Goal: Task Accomplishment & Management: Manage account settings

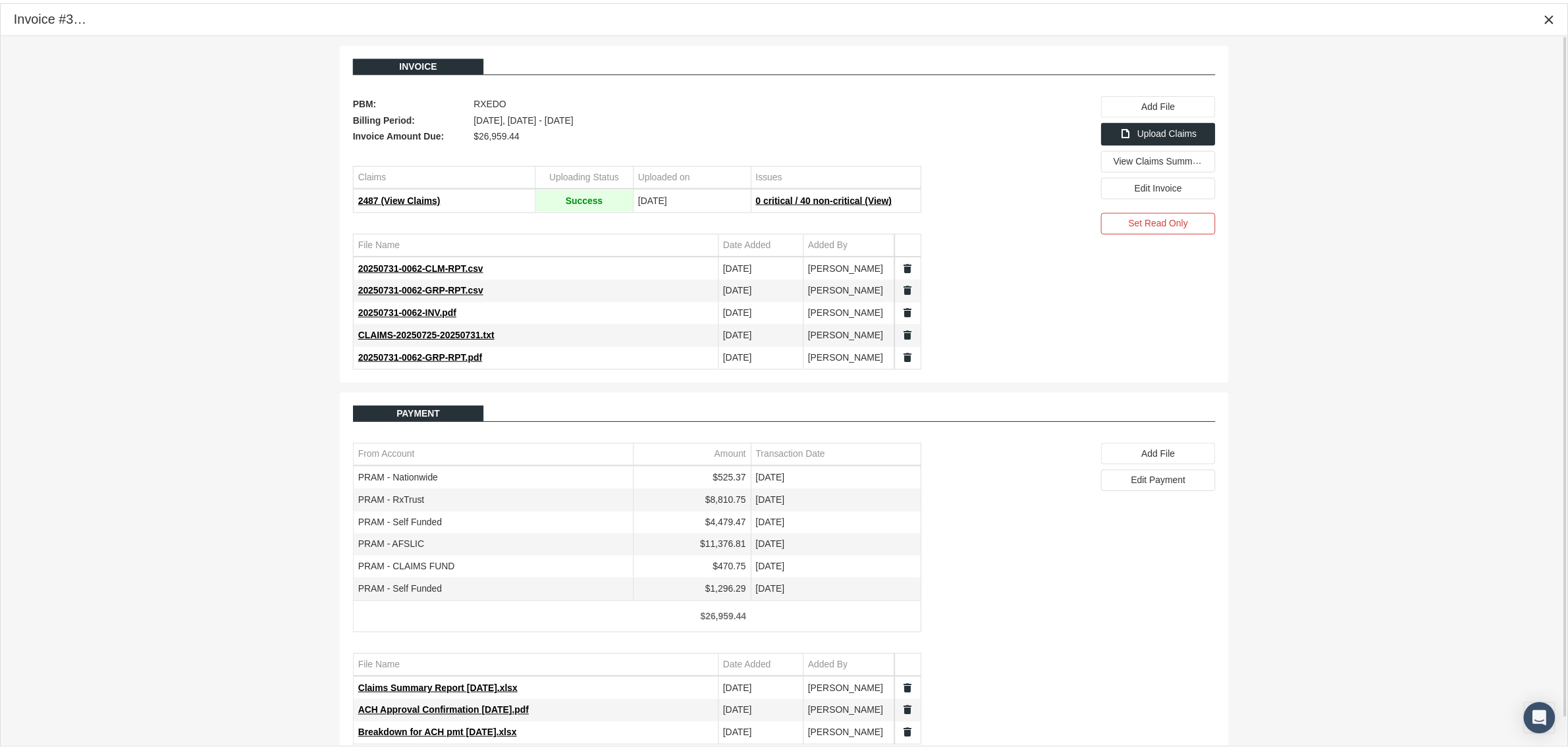
scroll to position [33, 0]
click at [1556, 12] on icon "Close" at bounding box center [1561, 16] width 12 height 12
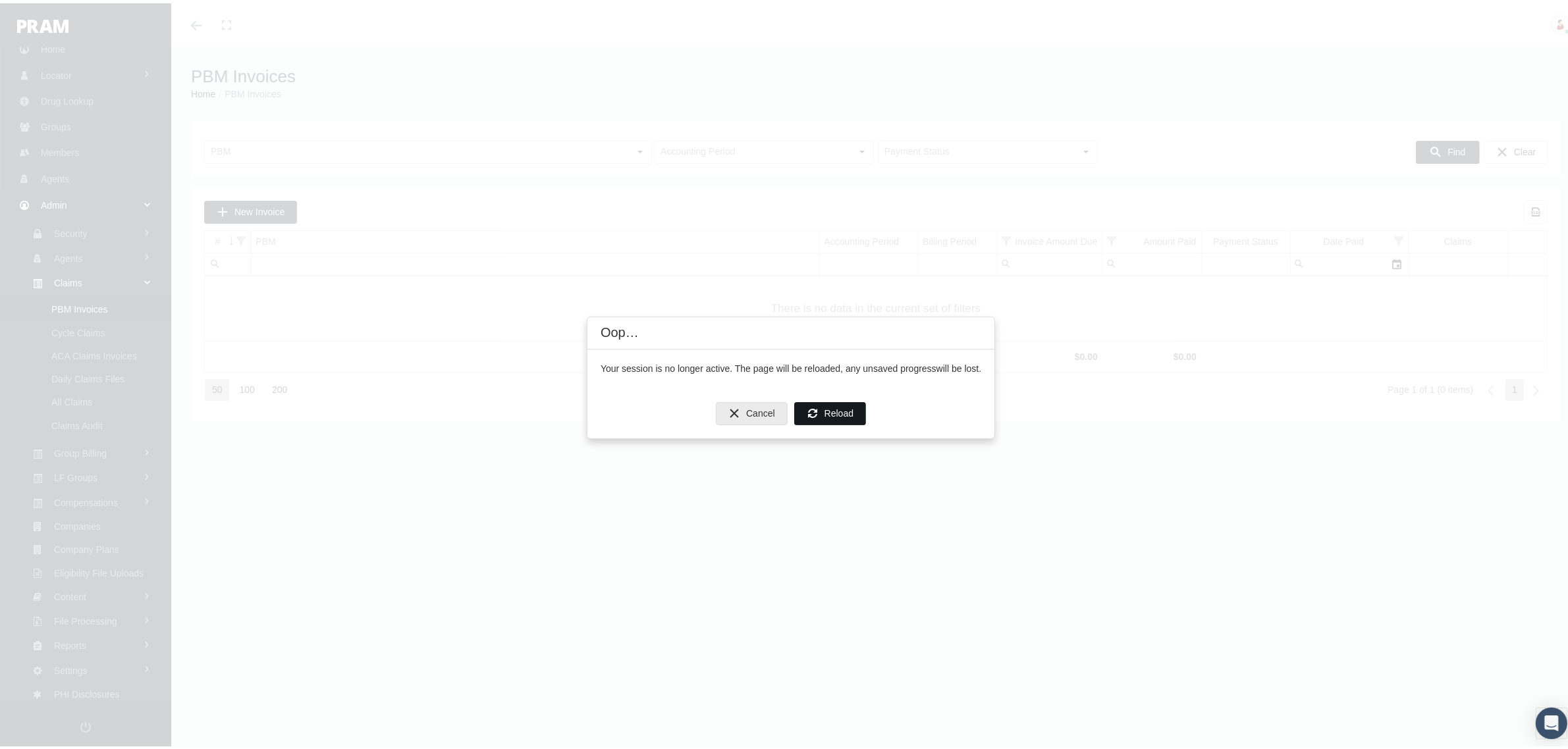
click at [831, 405] on span "Reload" at bounding box center [839, 410] width 29 height 11
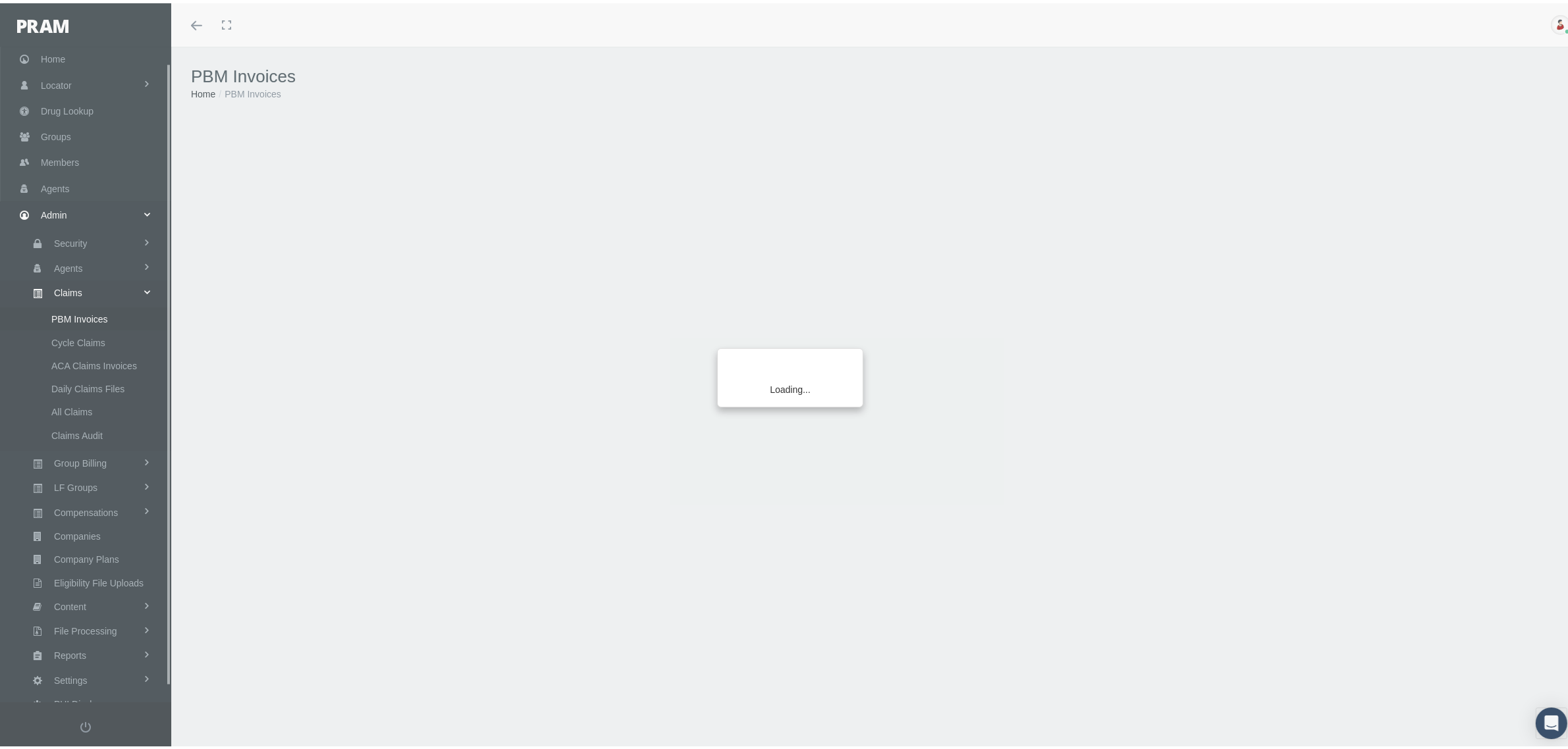
scroll to position [33, 0]
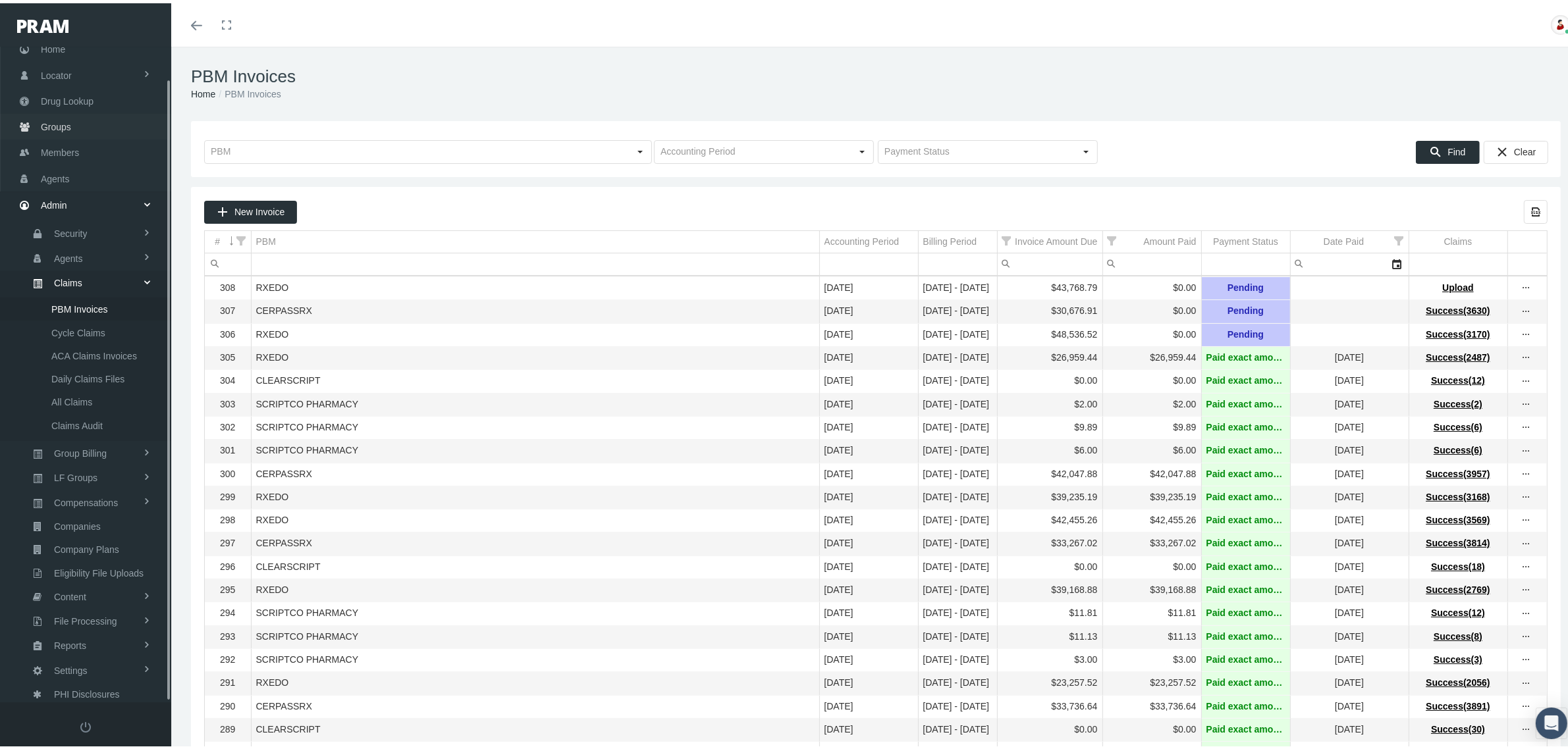
click at [73, 123] on link "Groups" at bounding box center [86, 124] width 171 height 26
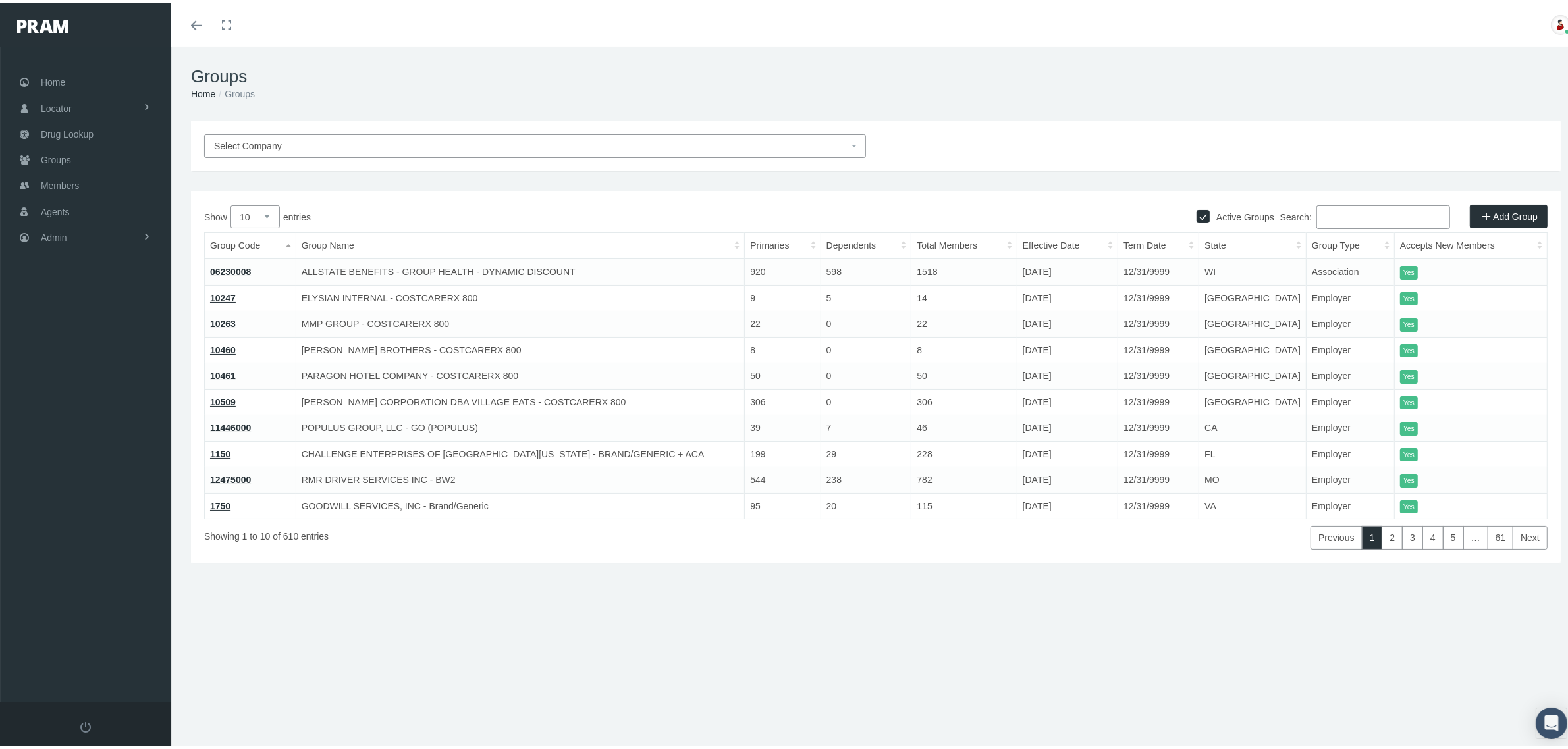
click at [1323, 208] on input "Search:" at bounding box center [1383, 213] width 134 height 24
click at [1347, 212] on input "Search:" at bounding box center [1383, 213] width 134 height 24
paste input "HMEBREB8"
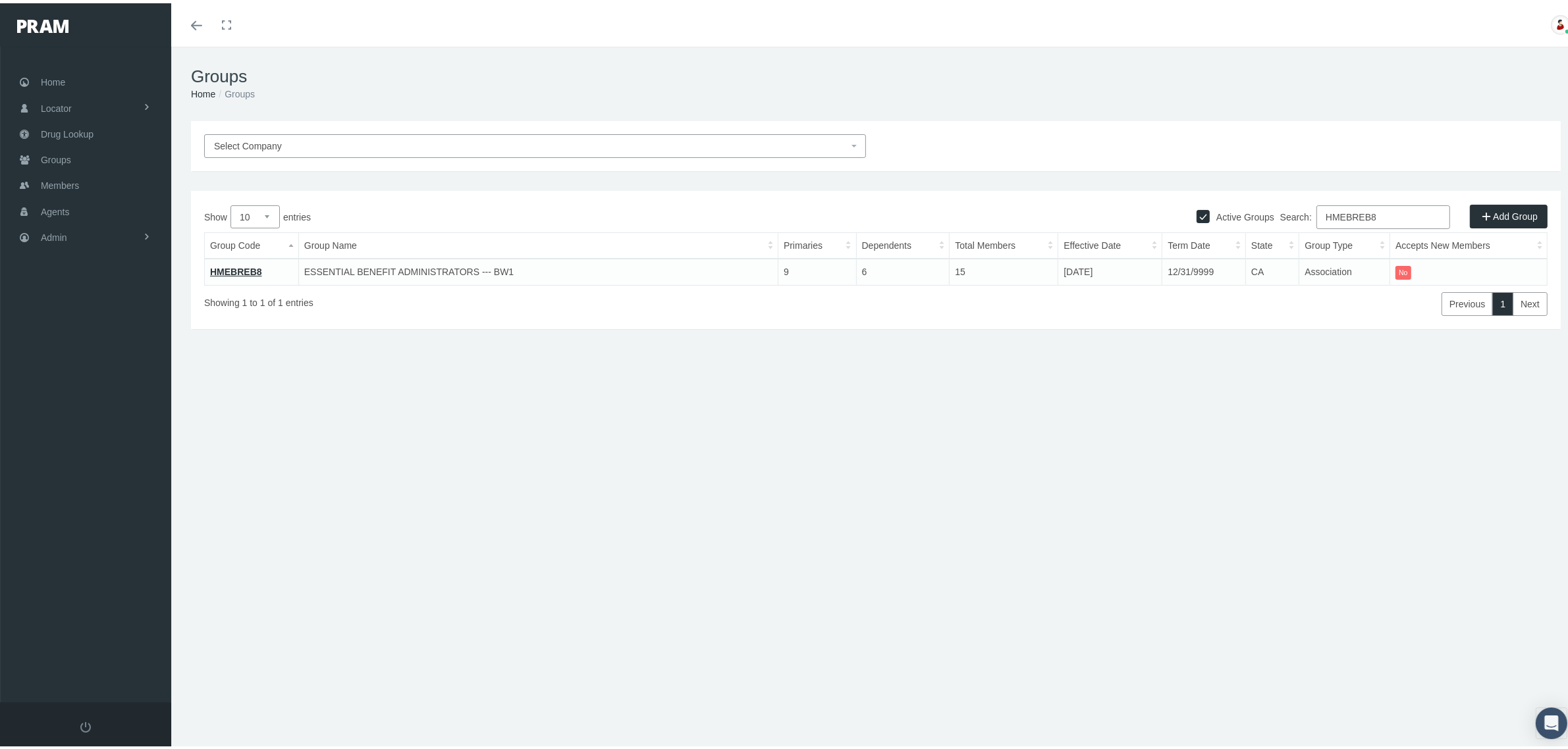
type input "HMEBREB8"
click at [250, 265] on link "HMEBREB8" at bounding box center [236, 268] width 52 height 11
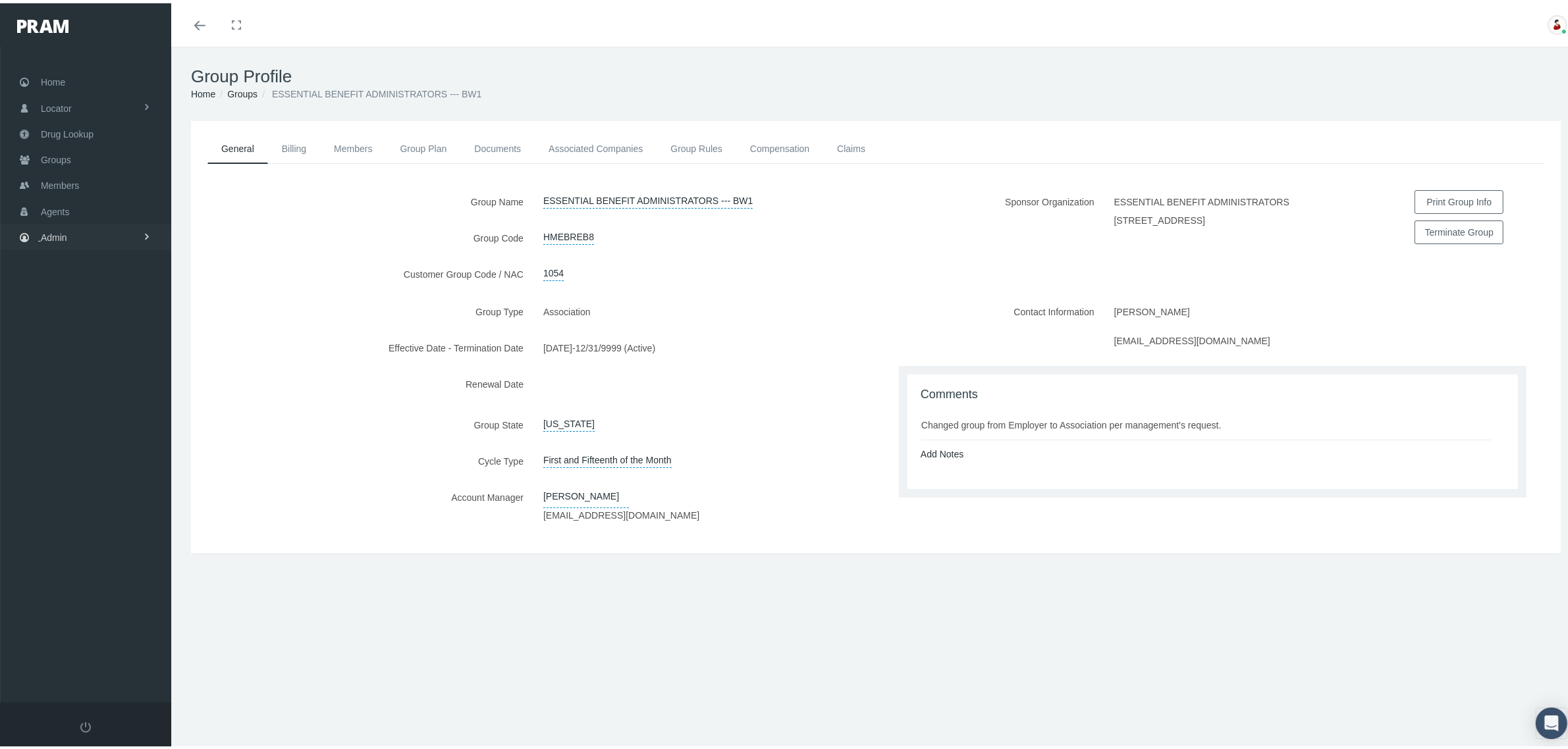
click at [64, 234] on span "Admin" at bounding box center [54, 234] width 26 height 25
click at [87, 402] on span "Companies" at bounding box center [77, 409] width 46 height 22
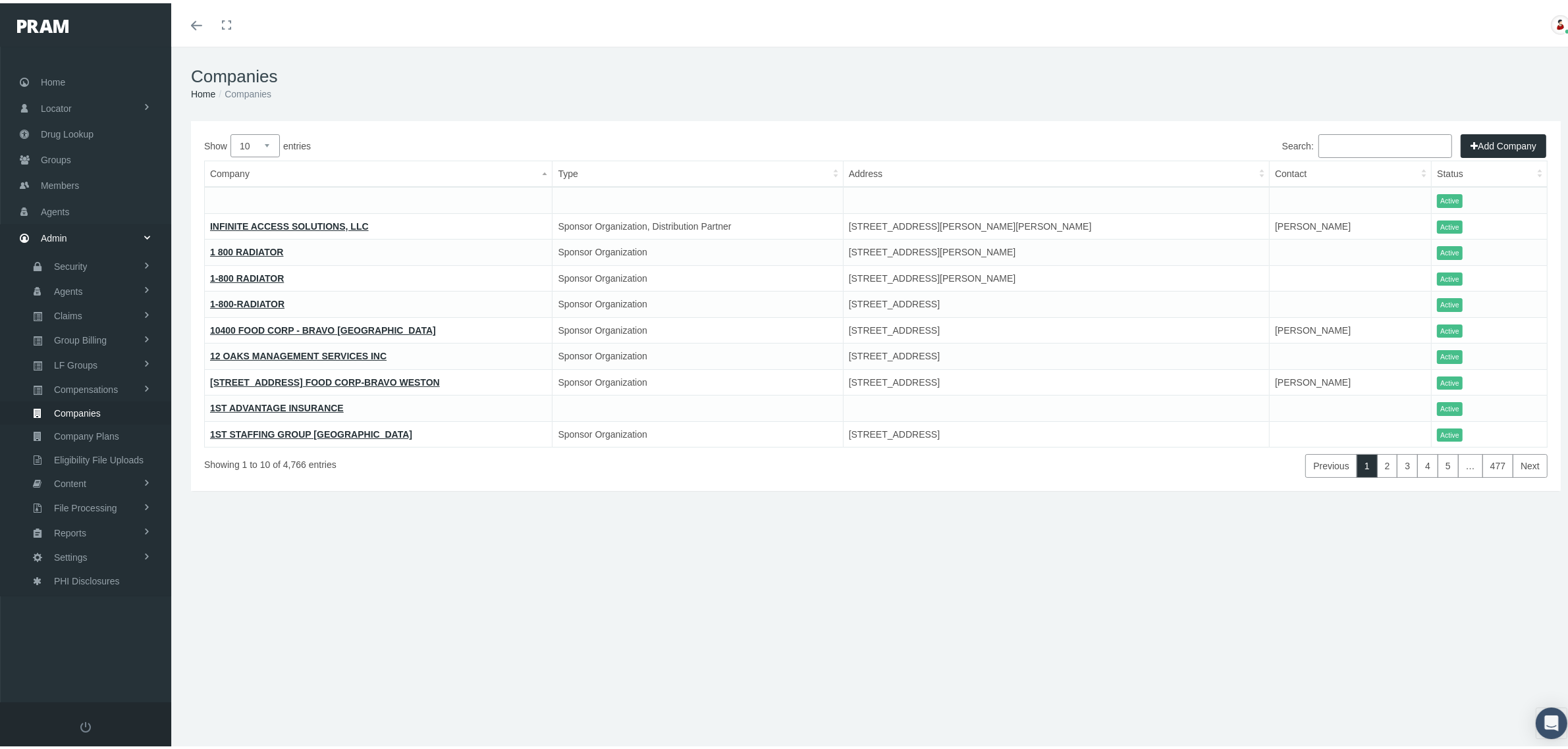
click at [1242, 195] on td at bounding box center [1056, 197] width 426 height 26
click at [861, 198] on td at bounding box center [1056, 197] width 426 height 26
click at [1322, 151] on input "Search:" at bounding box center [1386, 142] width 134 height 24
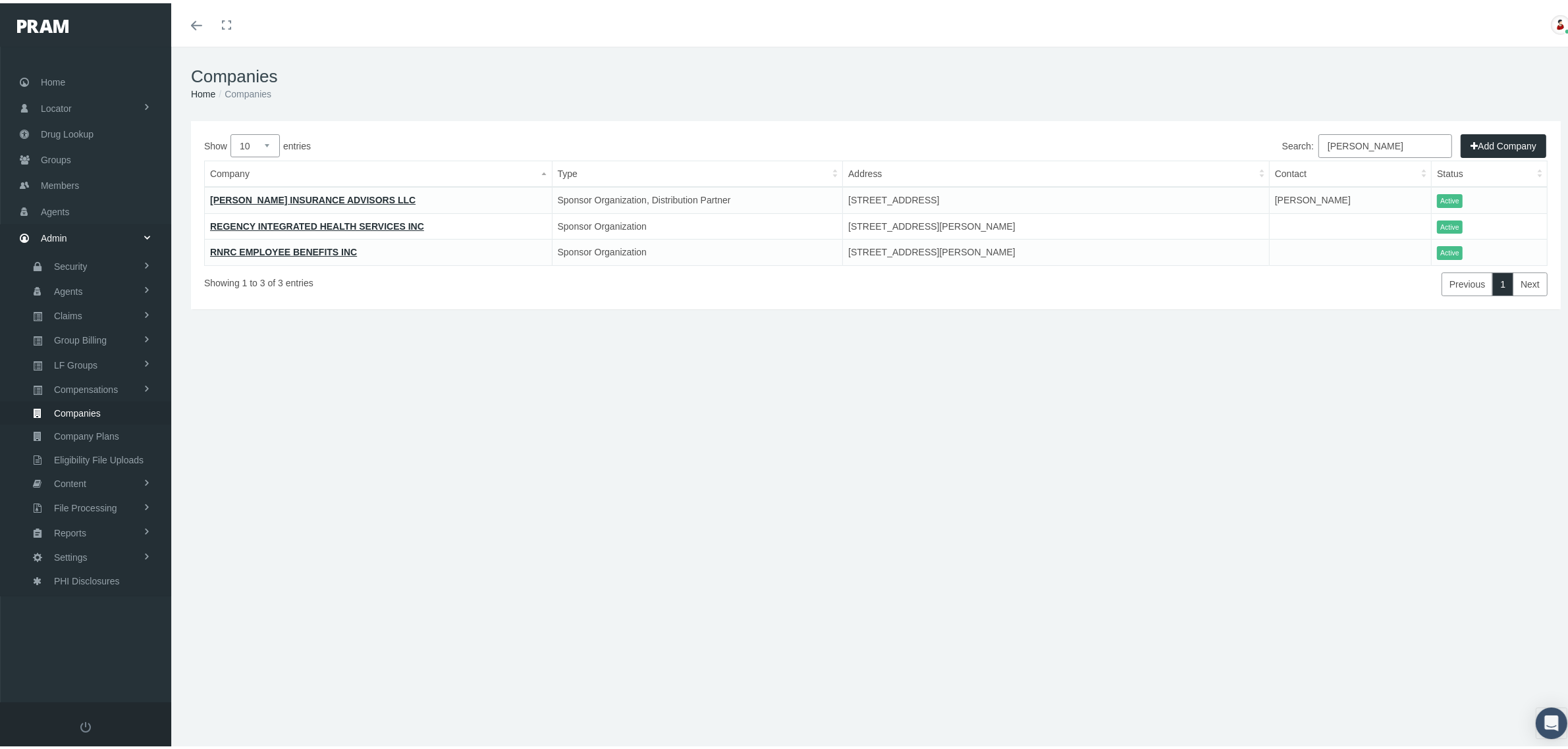
type input "goodwin"
click at [327, 195] on link "[PERSON_NAME] INSURANCE ADVISORS LLC" at bounding box center [313, 196] width 205 height 11
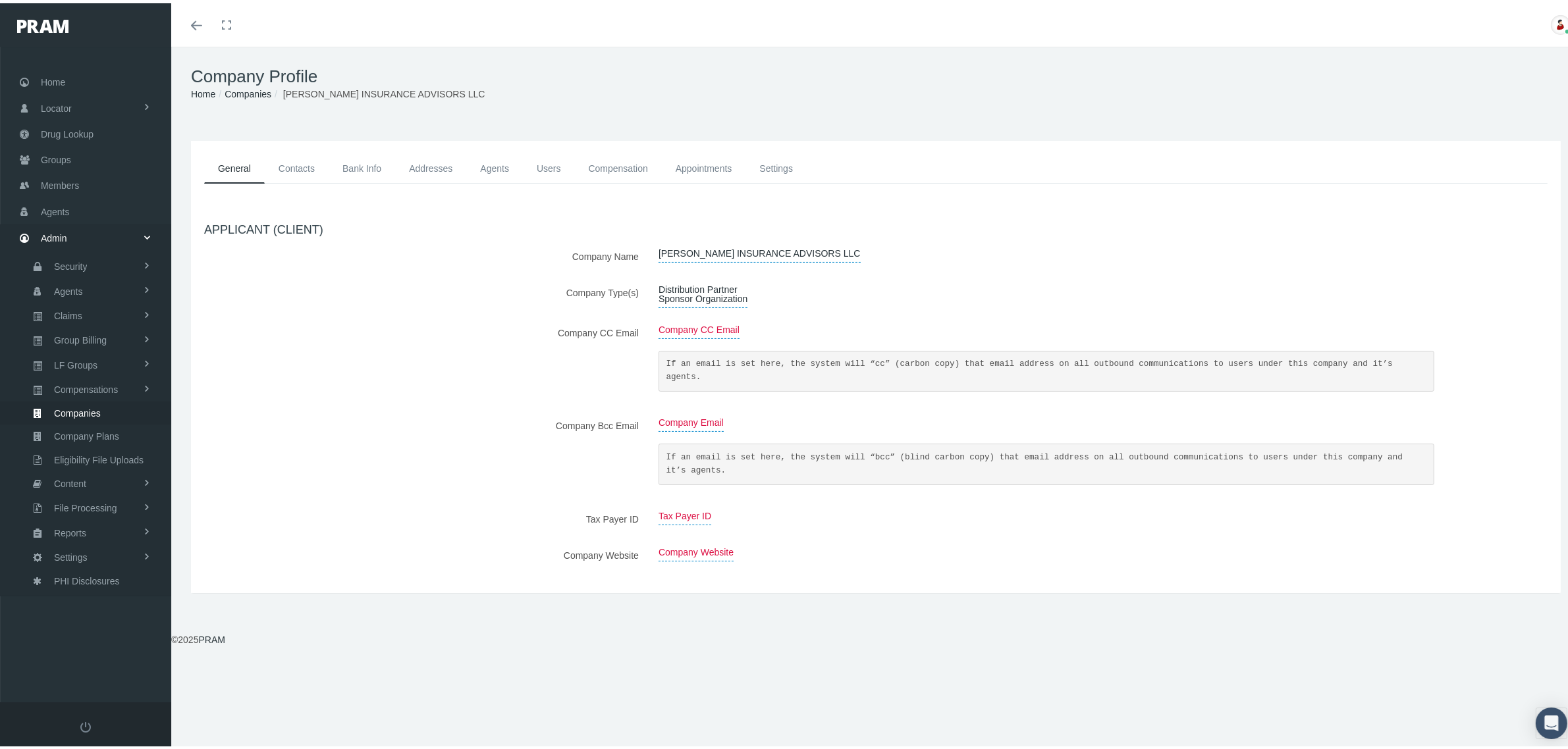
click at [788, 162] on link "Settings" at bounding box center [775, 165] width 61 height 29
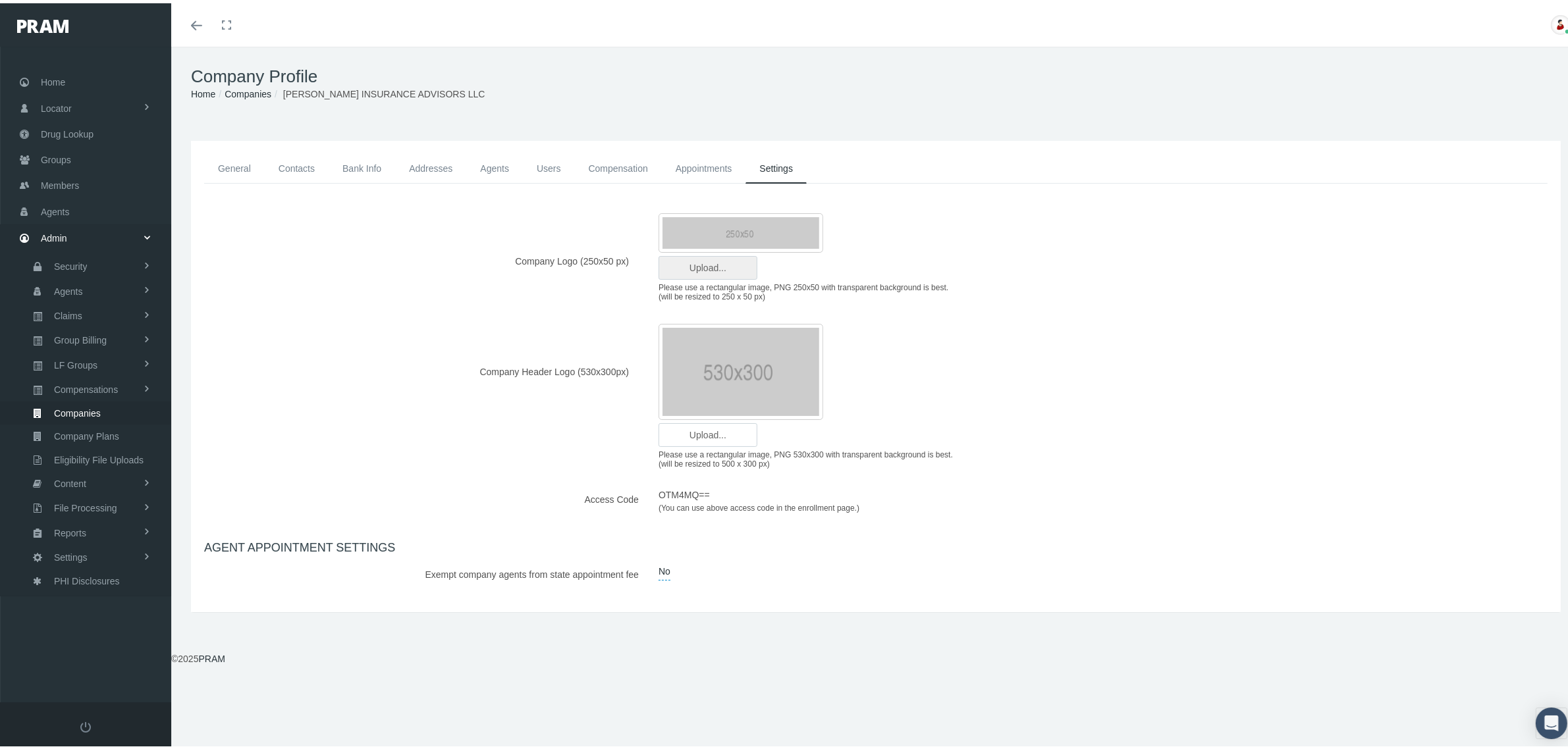
click at [708, 261] on input "file" at bounding box center [708, 264] width 98 height 22
type input "C:\fakepath\GIA_250x50.png"
click at [707, 433] on input "file" at bounding box center [708, 431] width 98 height 22
type input "C:\fakepath\GIA_530x300.png"
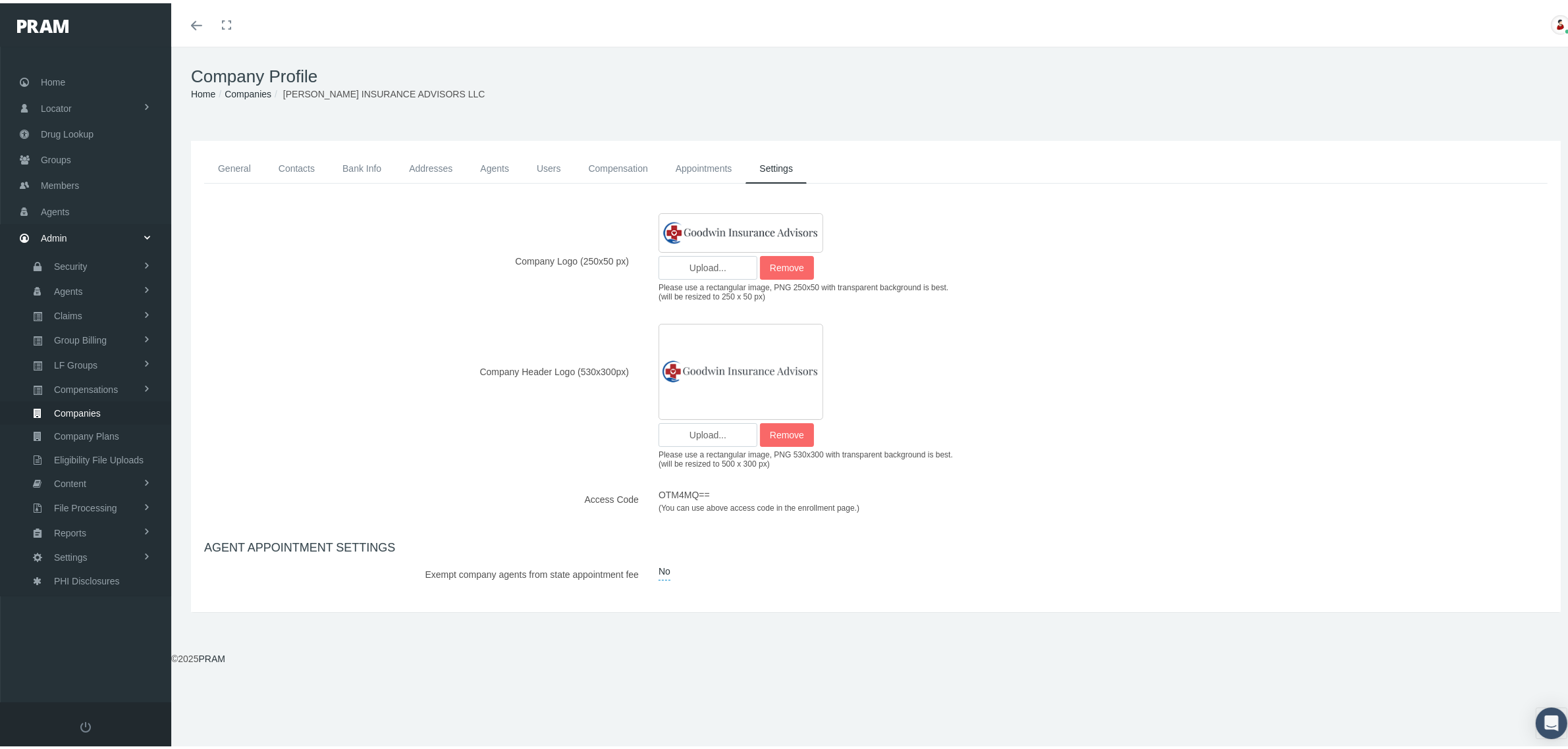
click at [1276, 103] on div "Company Profile Home Companies [PERSON_NAME] INSURANCE ADVISORS LLC" at bounding box center [876, 80] width 1409 height 74
